Goal: Check status: Check status

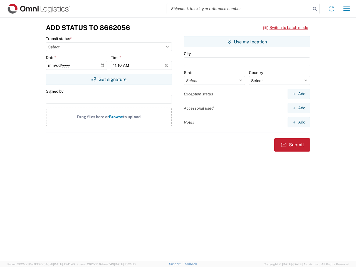
click at [239, 9] on input "search" at bounding box center [239, 8] width 144 height 11
click at [315, 9] on icon at bounding box center [315, 9] width 8 height 8
click at [331, 9] on icon at bounding box center [331, 8] width 9 height 9
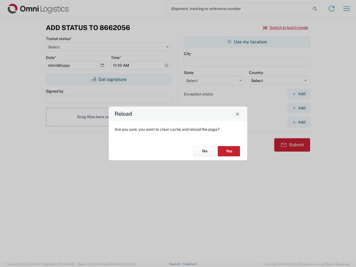
click at [346, 9] on div "Reload Are you sure, you want to clear cache and reload the page? No Yes" at bounding box center [178, 133] width 356 height 267
click at [285, 28] on div "Reload Are you sure, you want to clear cache and reload the page? No Yes" at bounding box center [178, 133] width 356 height 267
click at [109, 79] on div "Reload Are you sure, you want to clear cache and reload the page? No Yes" at bounding box center [178, 133] width 356 height 267
click at [247, 42] on div "Reload Are you sure, you want to clear cache and reload the page? No Yes" at bounding box center [178, 133] width 356 height 267
click at [298, 94] on div "Reload Are you sure, you want to clear cache and reload the page? No Yes" at bounding box center [178, 133] width 356 height 267
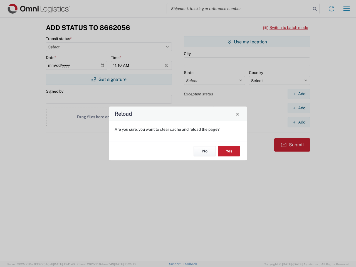
click at [298, 108] on div "Reload Are you sure, you want to clear cache and reload the page? No Yes" at bounding box center [178, 133] width 356 height 267
click at [298, 122] on div "Reload Are you sure, you want to clear cache and reload the page? No Yes" at bounding box center [178, 133] width 356 height 267
